Goal: Check status: Check status

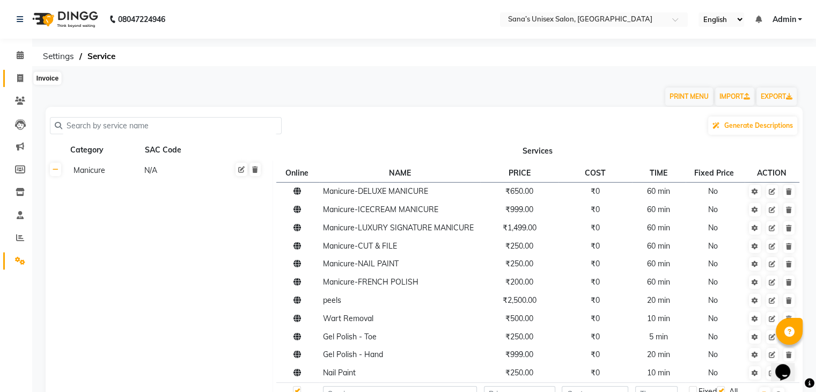
click at [16, 78] on span at bounding box center [20, 78] width 19 height 12
select select "service"
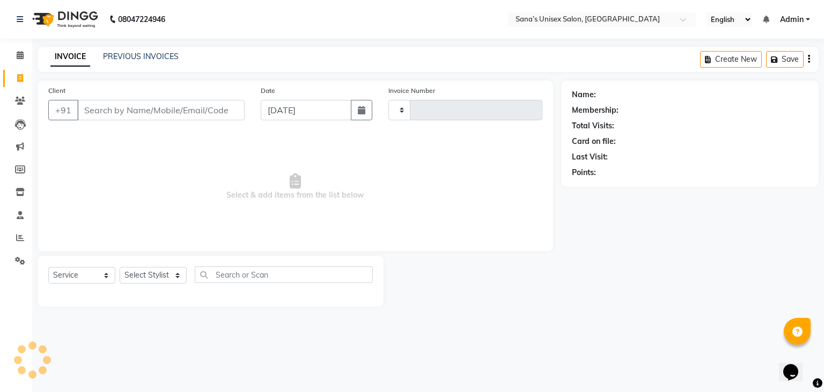
type input "1214"
select select "6091"
click at [111, 59] on link "PREVIOUS INVOICES" at bounding box center [141, 56] width 76 height 10
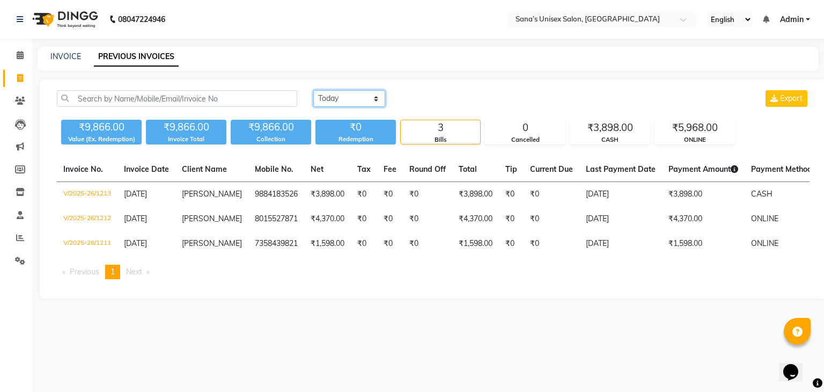
click at [351, 99] on select "[DATE] [DATE] Custom Range" at bounding box center [349, 98] width 72 height 17
select select "range"
click at [313, 90] on select "[DATE] [DATE] Custom Range" at bounding box center [349, 98] width 72 height 17
click at [453, 97] on input "[DATE]" at bounding box center [436, 98] width 75 height 15
select select "9"
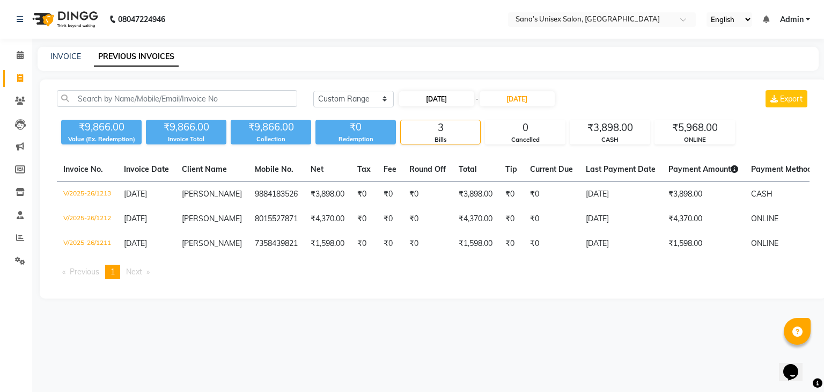
select select "2025"
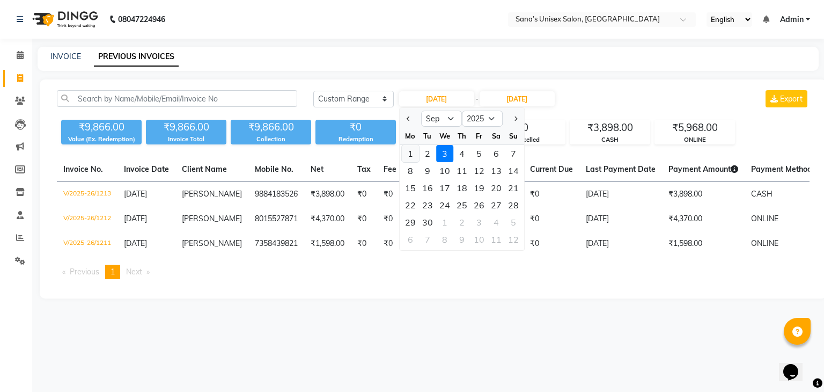
click at [413, 156] on div "1" at bounding box center [410, 153] width 17 height 17
type input "[DATE]"
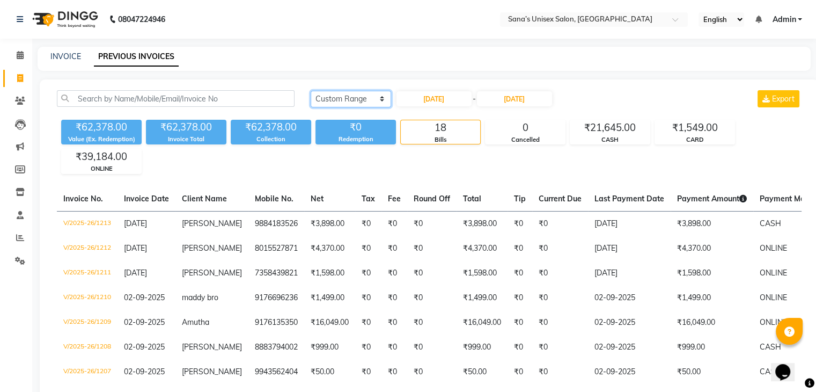
click at [335, 105] on select "[DATE] [DATE] Custom Range" at bounding box center [351, 99] width 80 height 17
select select "[DATE]"
click at [311, 91] on select "[DATE] [DATE] Custom Range" at bounding box center [351, 99] width 80 height 17
